Goal: Information Seeking & Learning: Learn about a topic

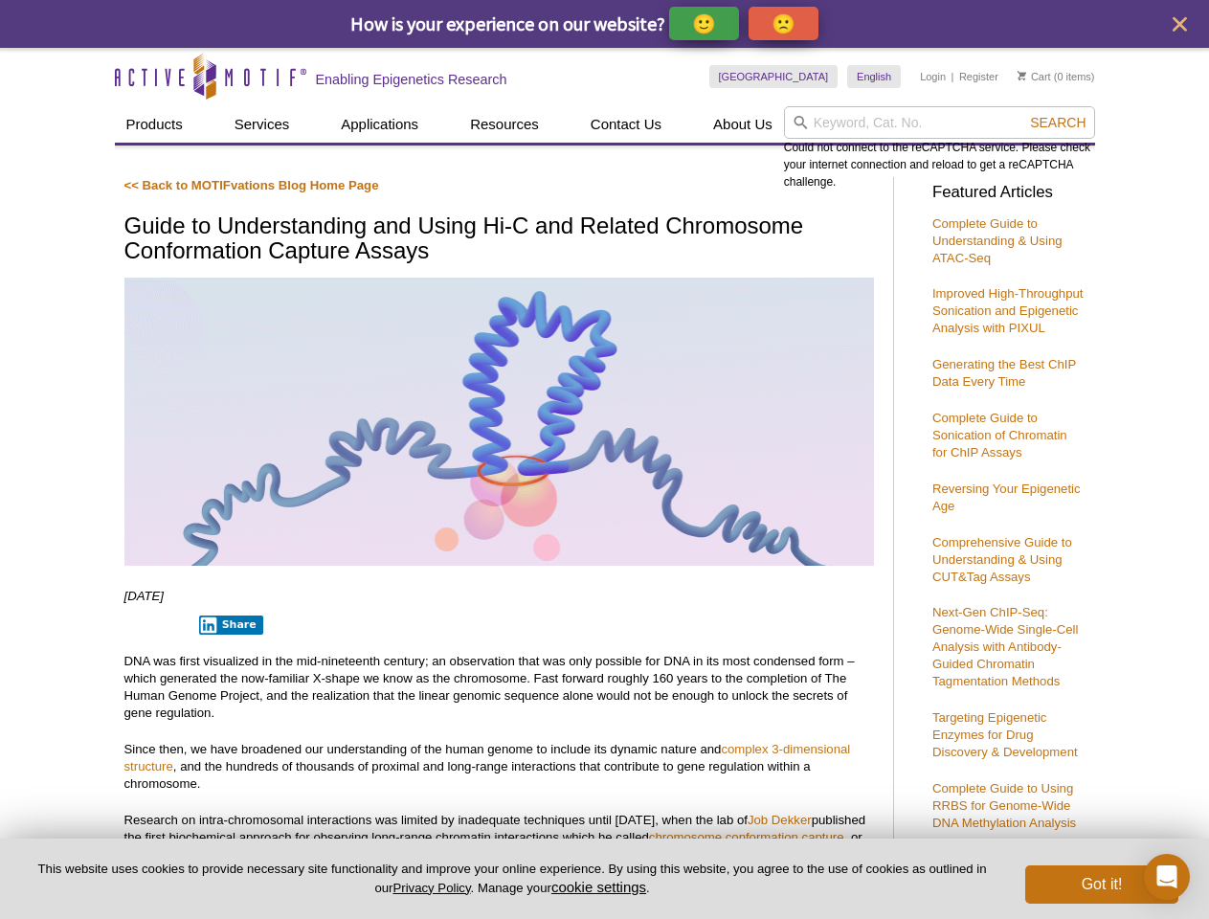
click at [706, 23] on p "🙂" at bounding box center [704, 23] width 24 height 24
click at [787, 23] on span "Give Feedback" at bounding box center [781, 23] width 114 height 22
click at [1180, 24] on icon "close" at bounding box center [1180, 24] width 14 height 14
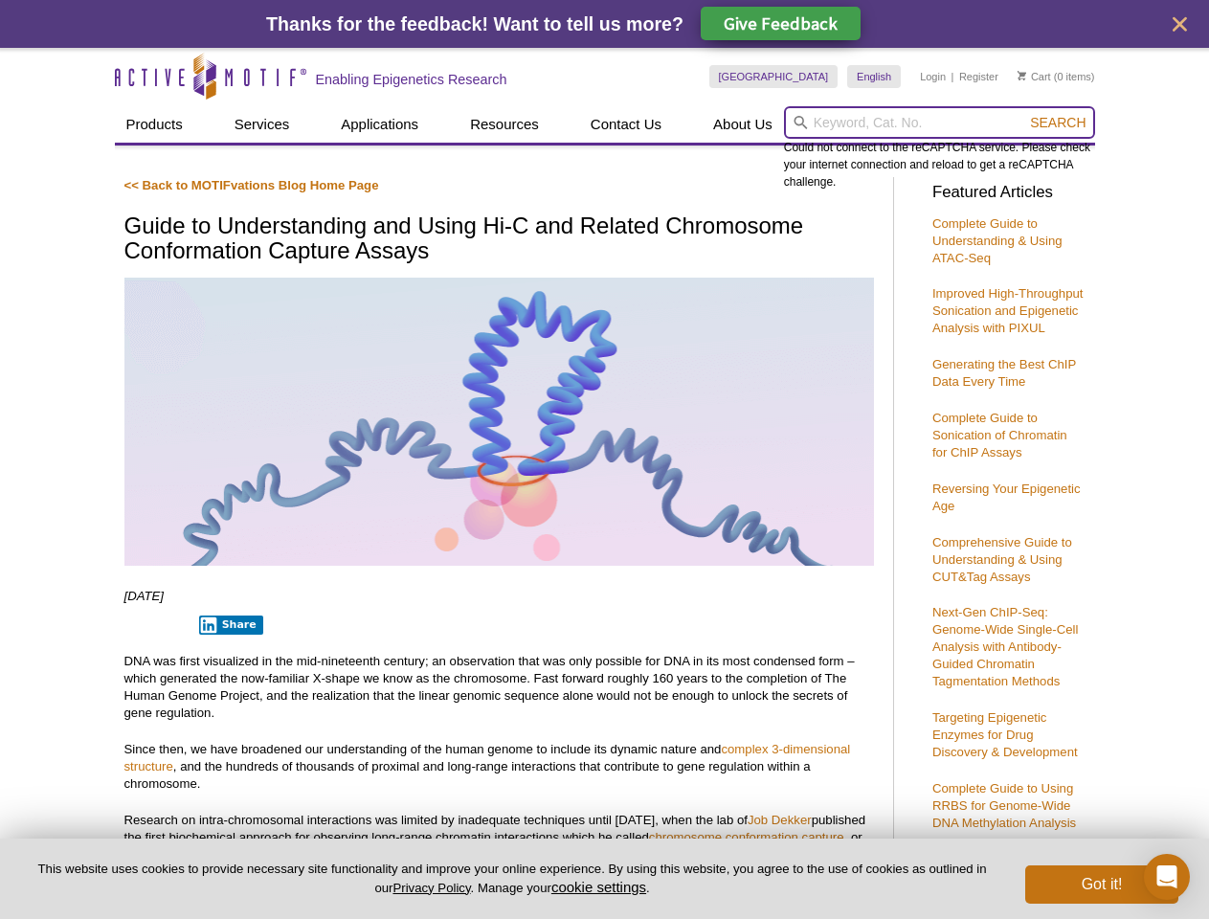
click at [939, 123] on input "search" at bounding box center [939, 122] width 311 height 33
click at [1058, 123] on div "Could not connect to the reCAPTCHA service. Please check your internet connecti…" at bounding box center [939, 148] width 311 height 84
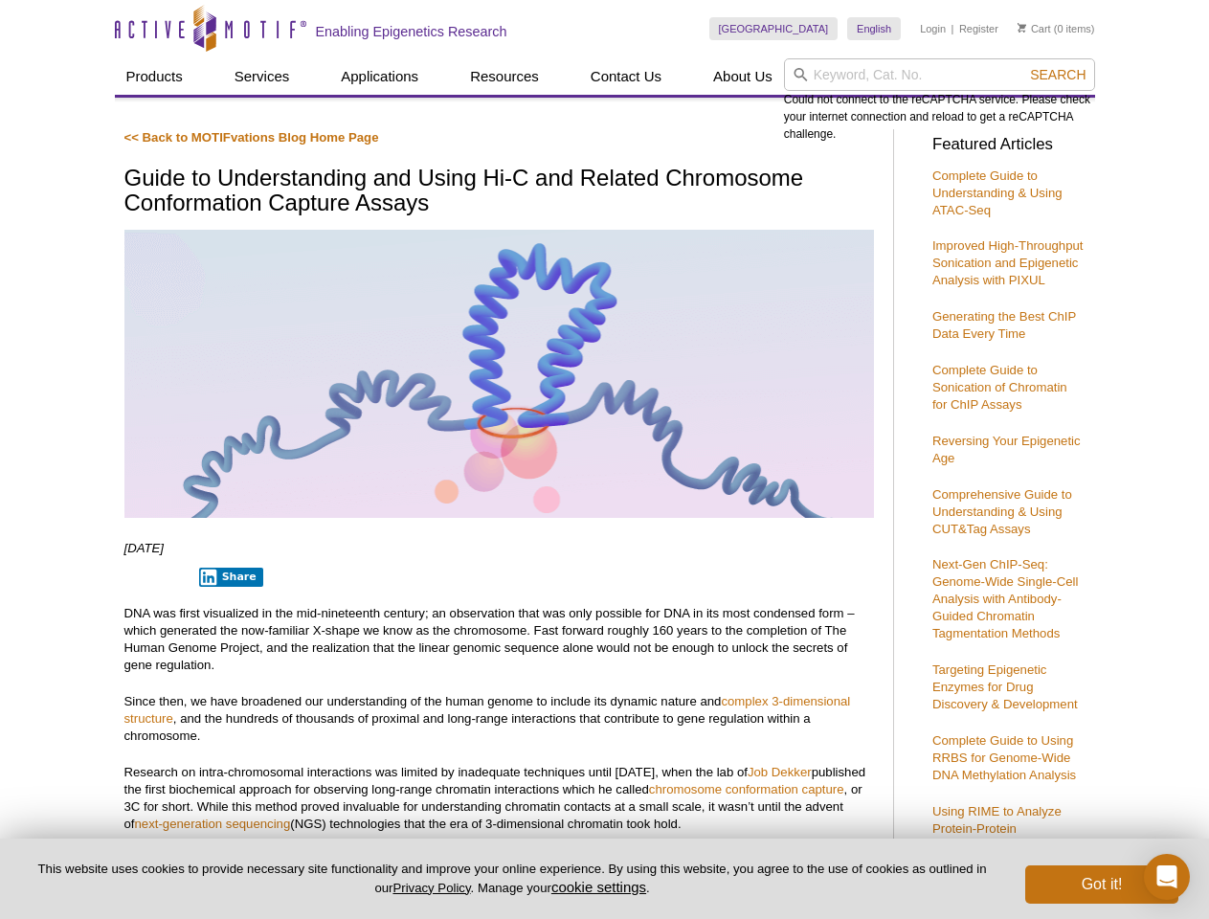
click at [227, 625] on p "DNA was first visualized in the mid-nineteenth century; an observation that was…" at bounding box center [499, 639] width 750 height 69
click at [602, 887] on button "cookie settings" at bounding box center [598, 887] width 95 height 16
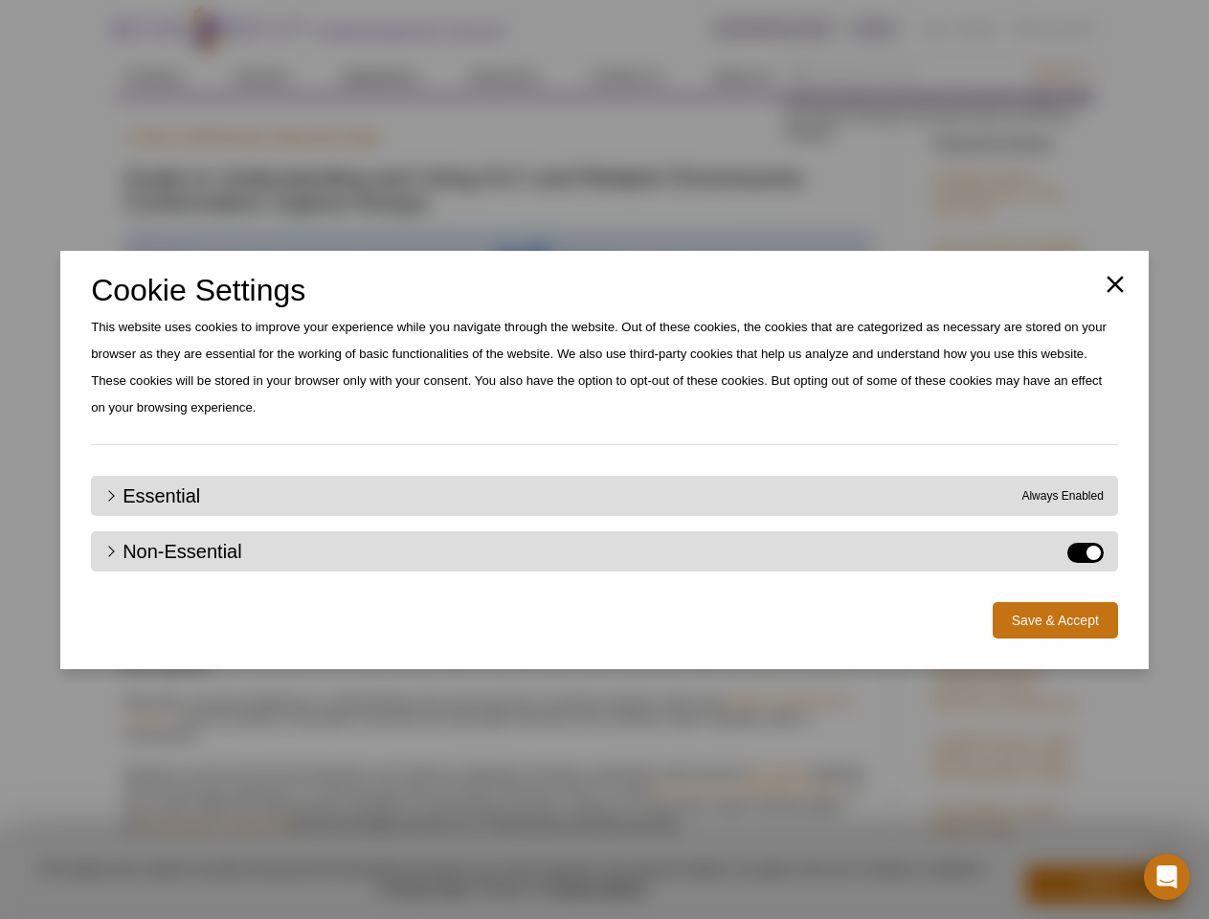
click at [1102, 885] on div "Close Cookie Settings This website uses cookies to improve your experience whil…" at bounding box center [604, 459] width 1209 height 919
click at [1167, 877] on icon "Open Intercom Messenger" at bounding box center [1168, 877] width 20 height 23
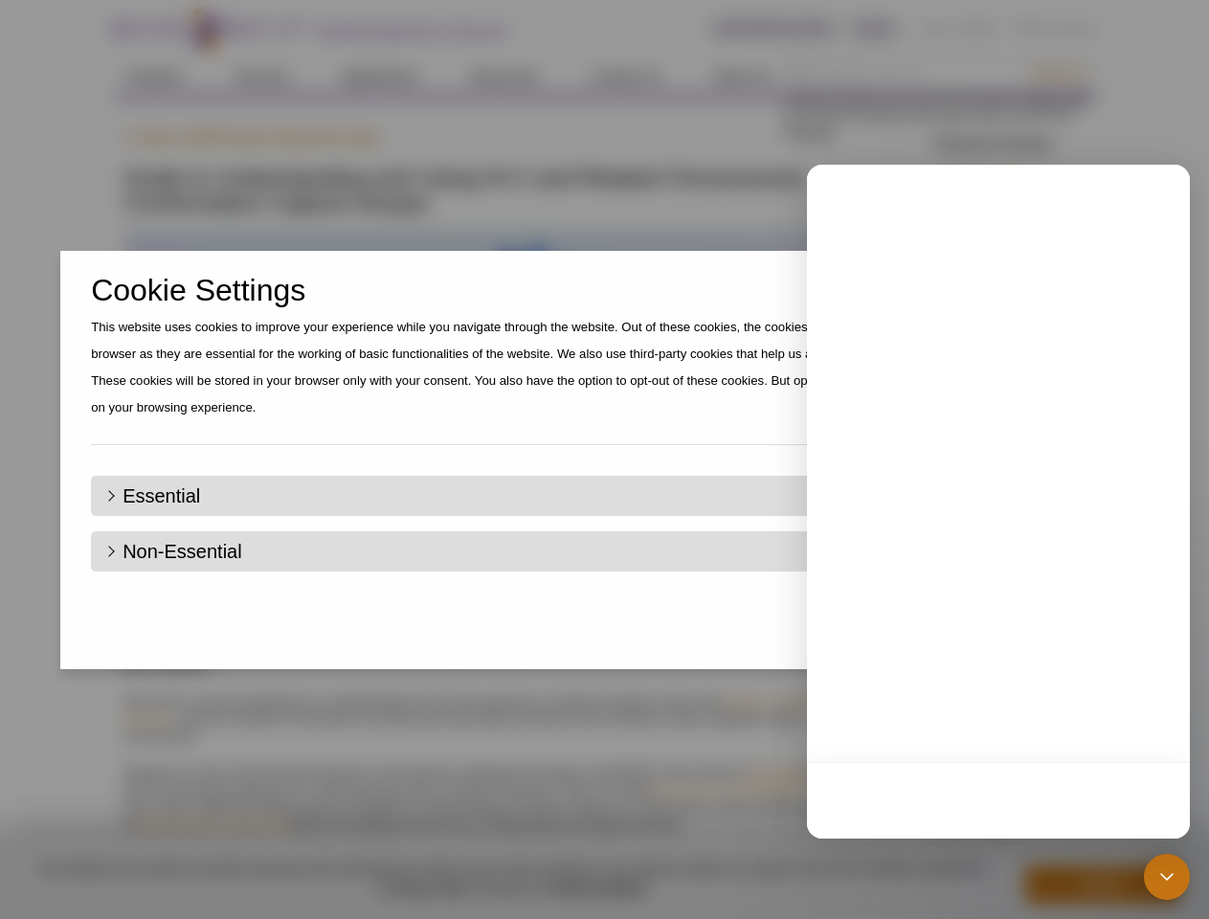
click at [1058, 75] on div "Close Cookie Settings This website uses cookies to improve your experience whil…" at bounding box center [604, 459] width 1209 height 919
